Goal: Transaction & Acquisition: Purchase product/service

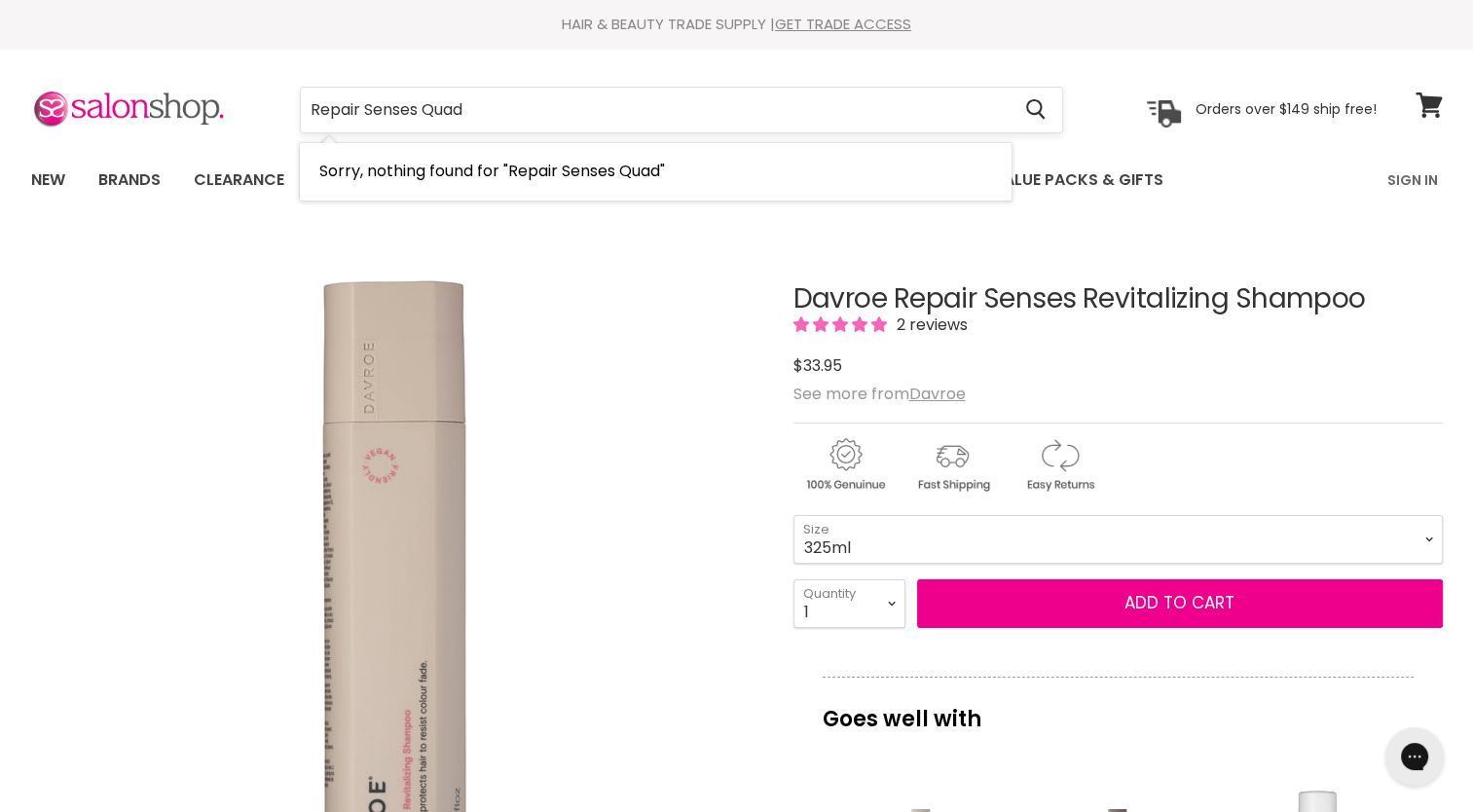
drag, startPoint x: 426, startPoint y: 108, endPoint x: 521, endPoint y: 102, distance: 95.2
click at [521, 102] on input "Repair Senses Quad" at bounding box center [656, 110] width 709 height 44
type input "Repair Senses"
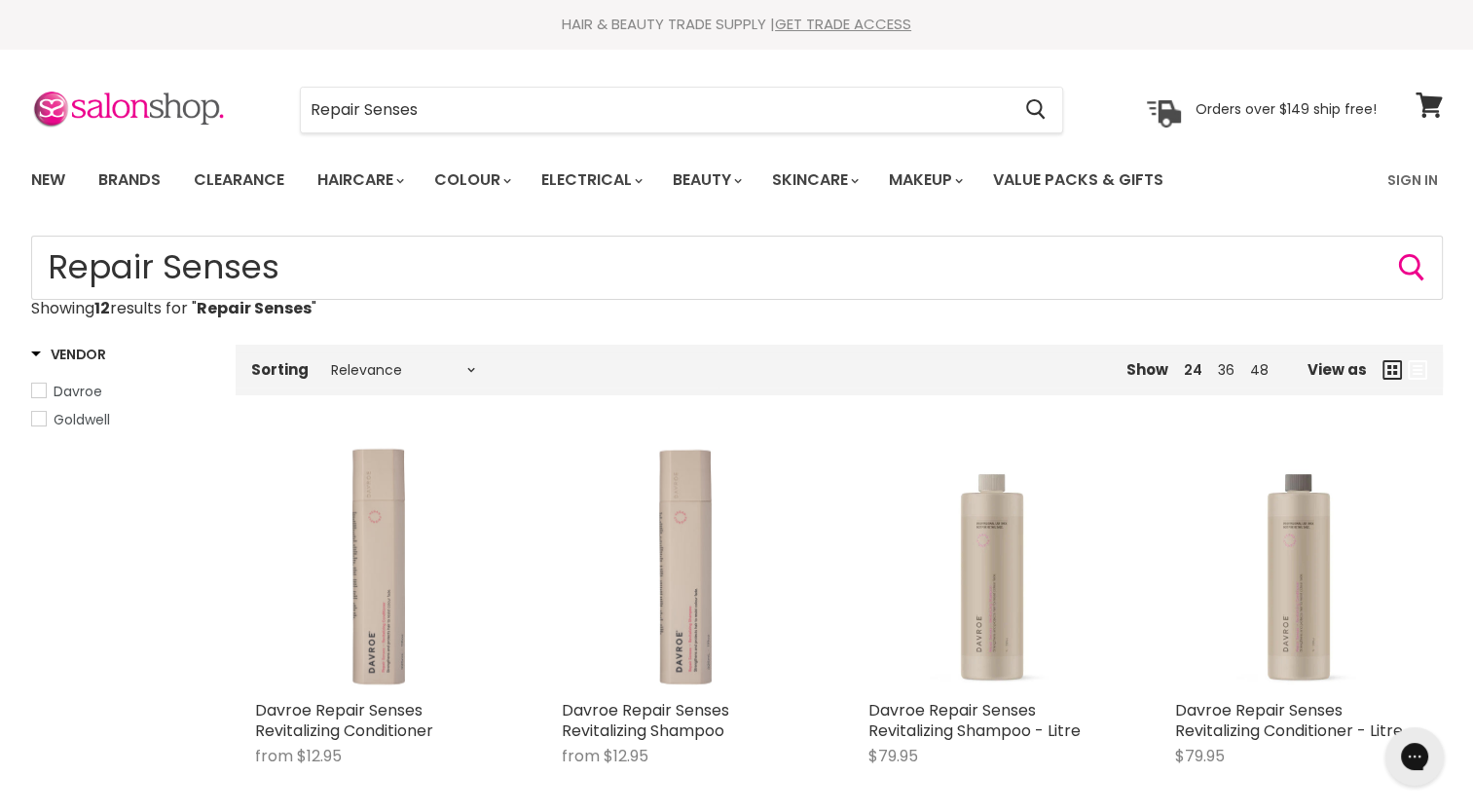
type input "Repair Senses"
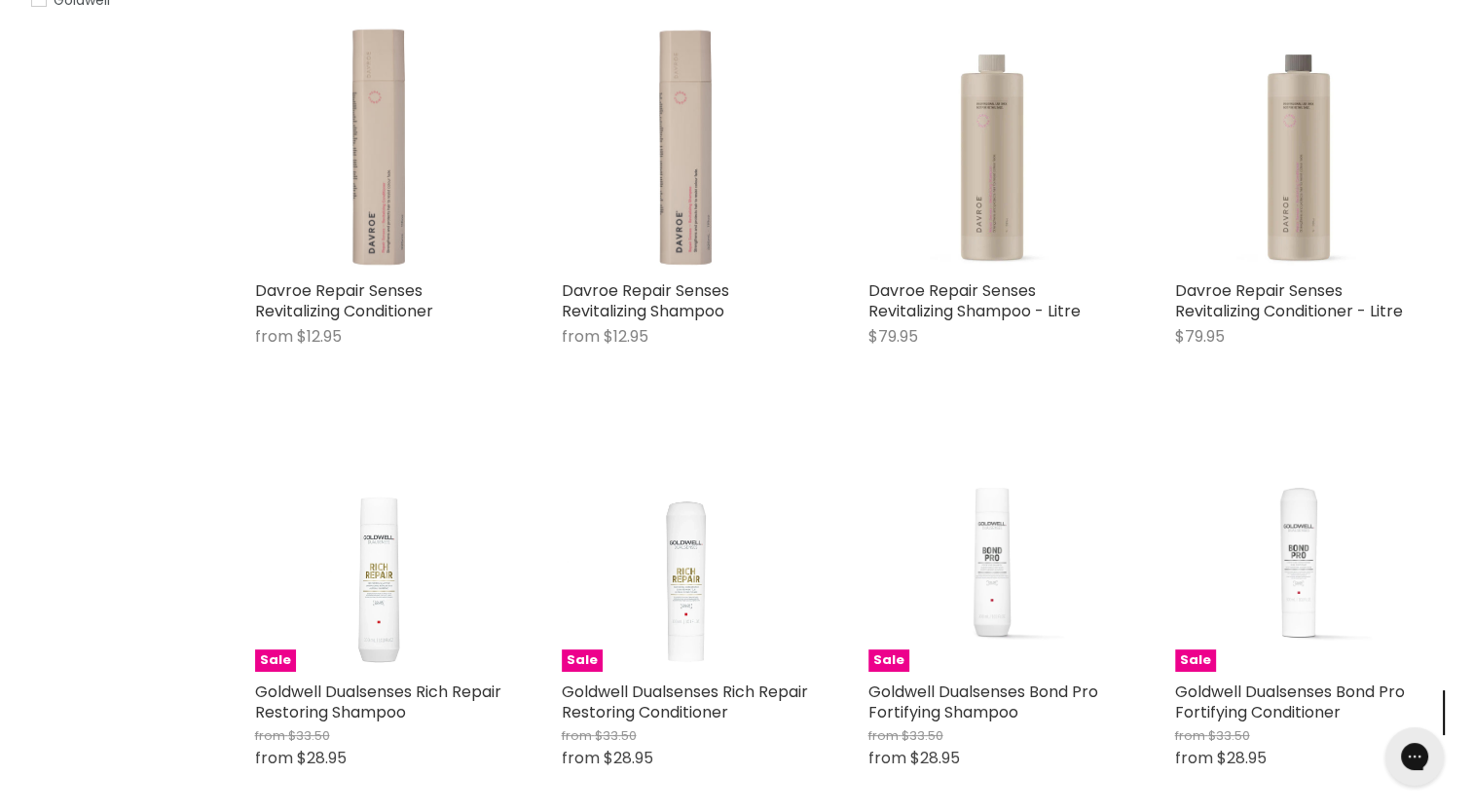
scroll to position [431, 0]
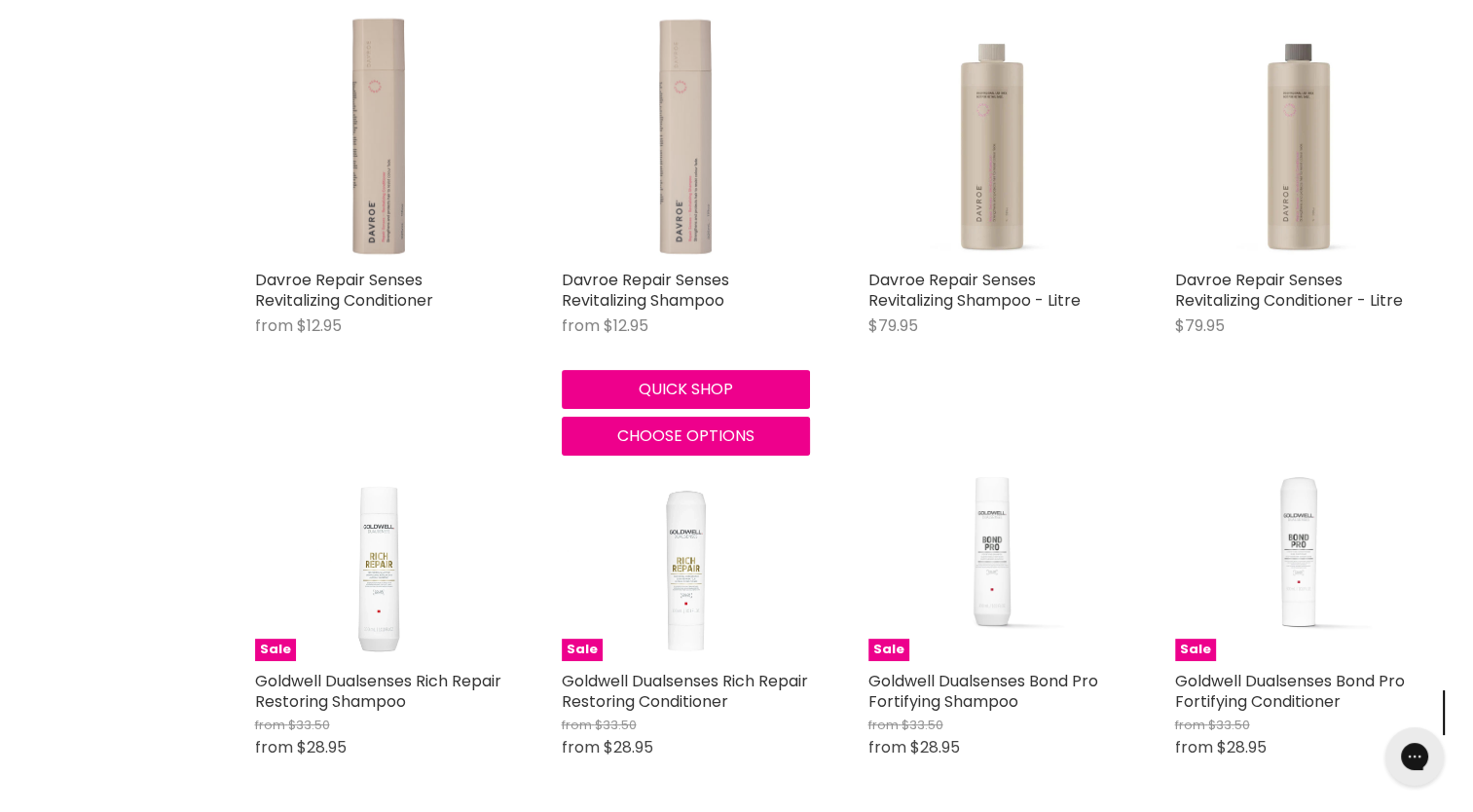
click at [678, 218] on img "Main content" at bounding box center [686, 135] width 248 height 248
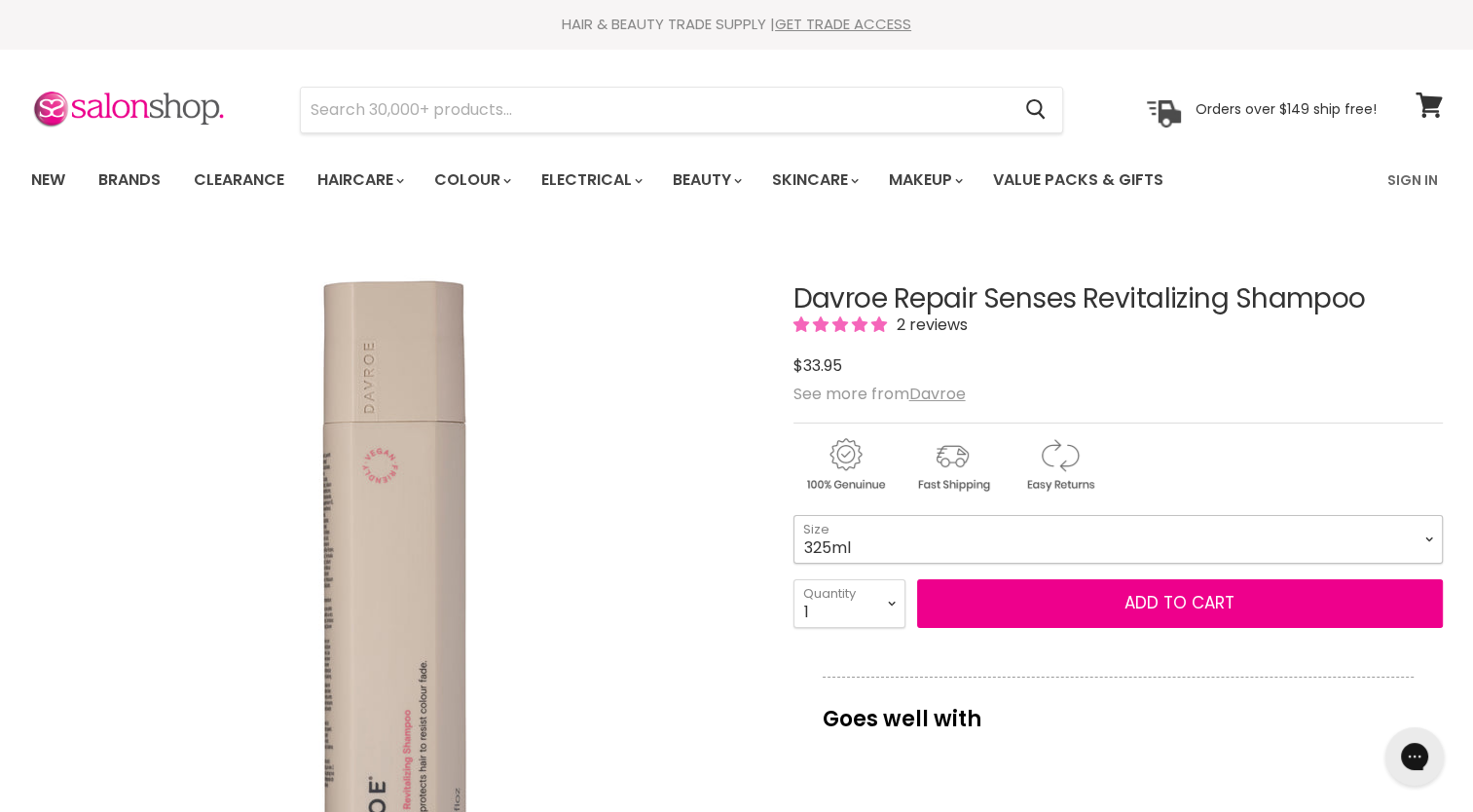
click at [936, 542] on select "325ml 100ml" at bounding box center [1117, 538] width 649 height 48
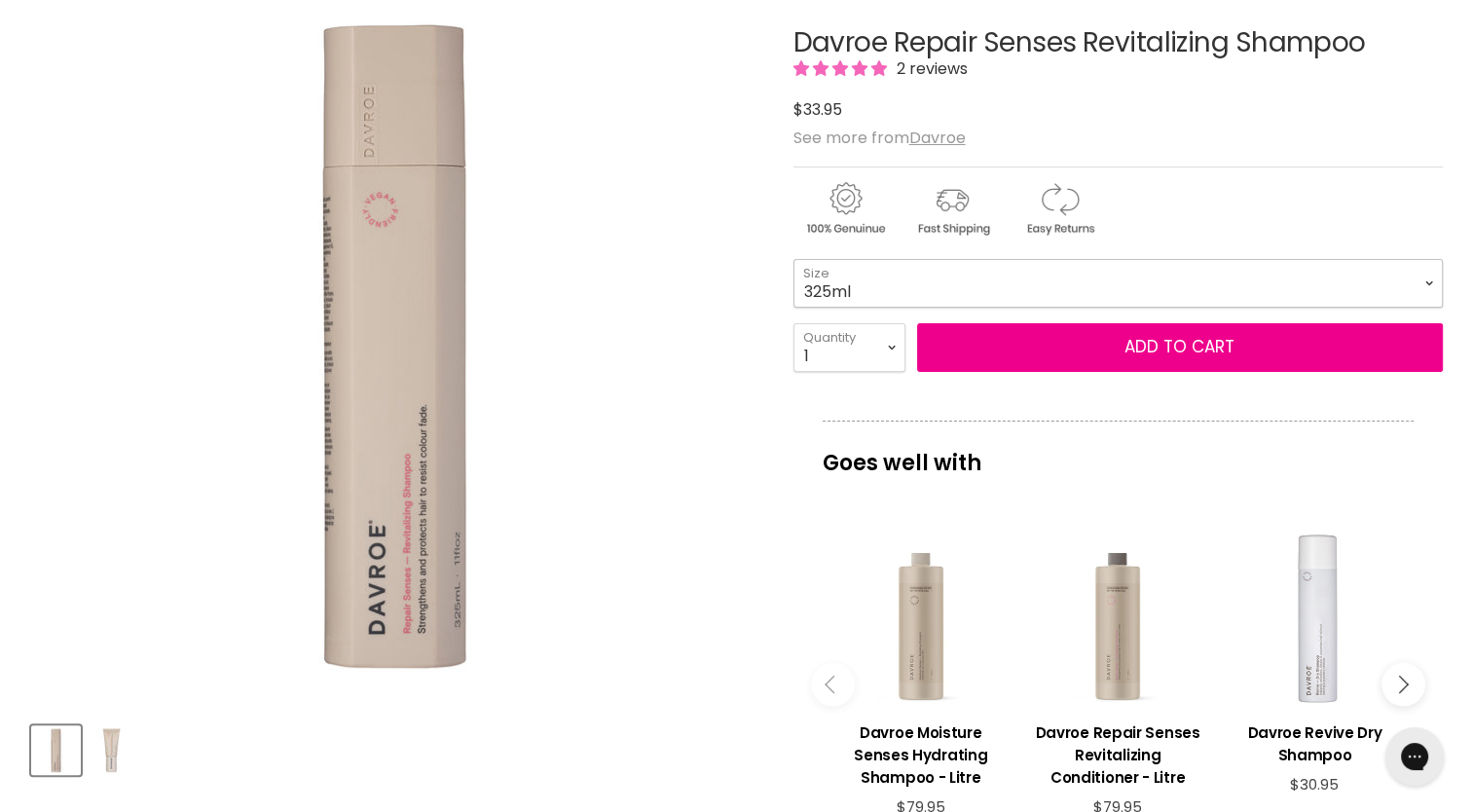
scroll to position [349, 0]
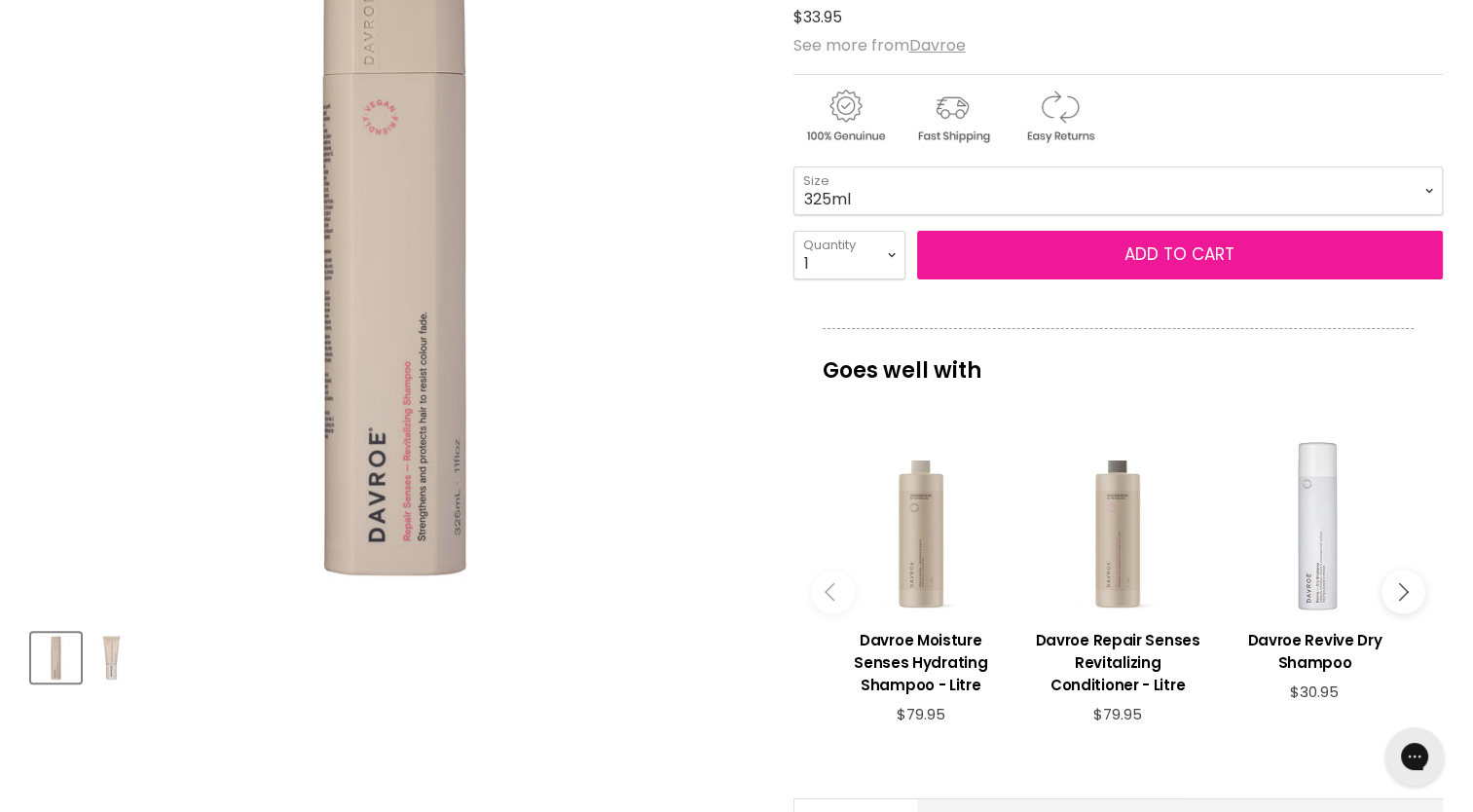
click at [1157, 253] on span "Add to cart" at bounding box center [1179, 254] width 110 height 24
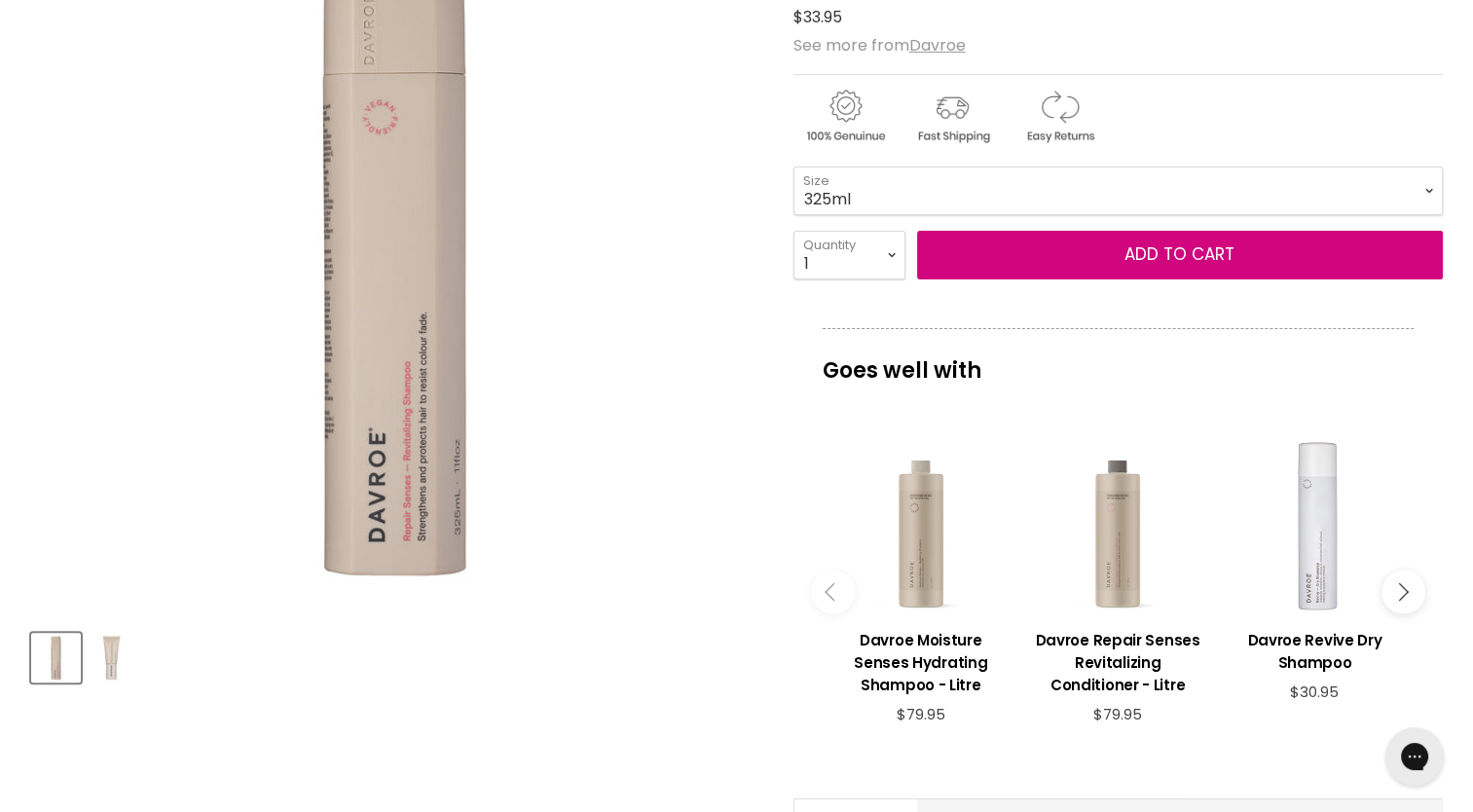
scroll to position [0, 0]
